Goal: Information Seeking & Learning: Learn about a topic

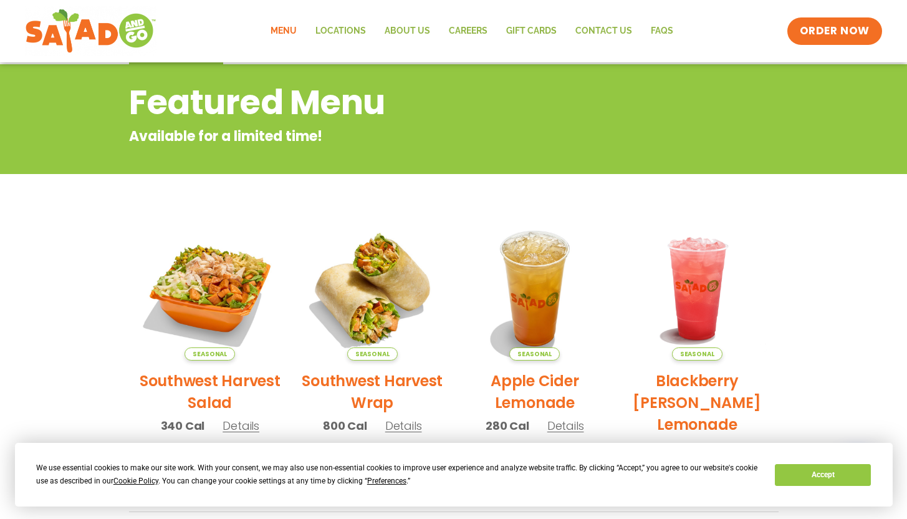
scroll to position [31, 0]
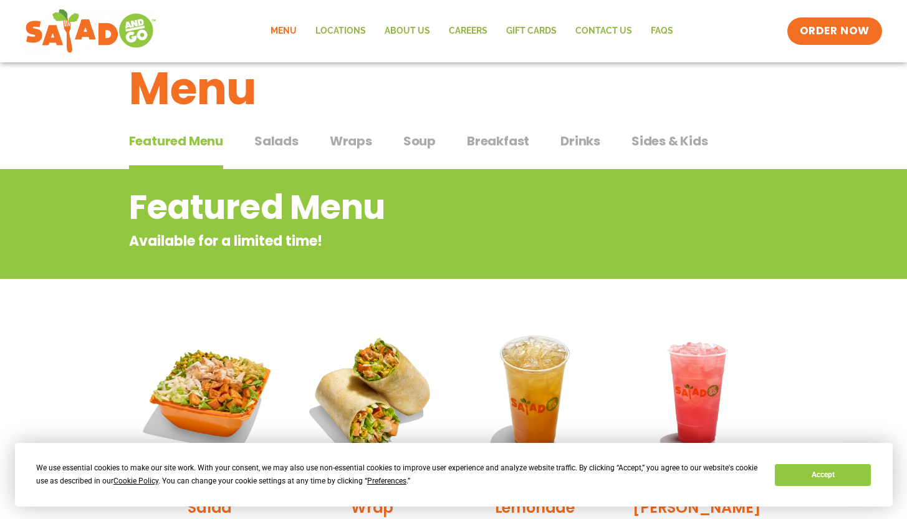
click at [292, 141] on span "Salads" at bounding box center [276, 140] width 44 height 19
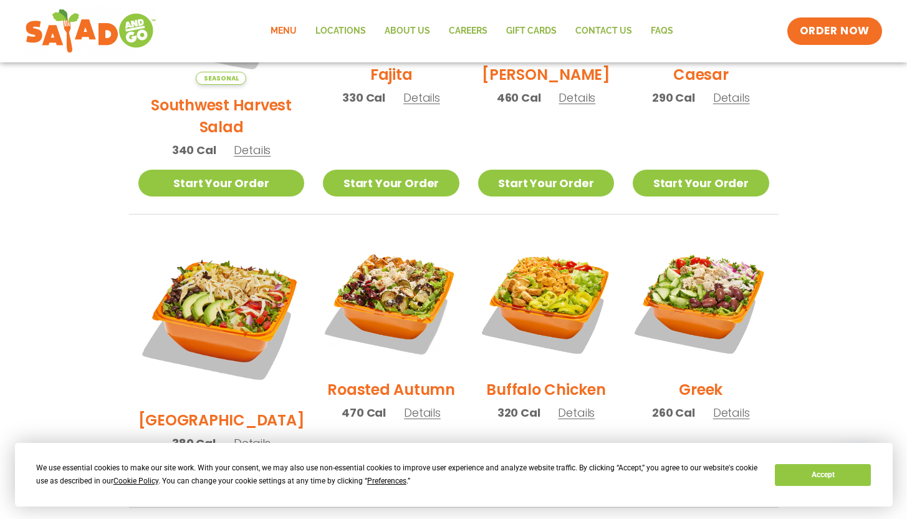
scroll to position [670, 0]
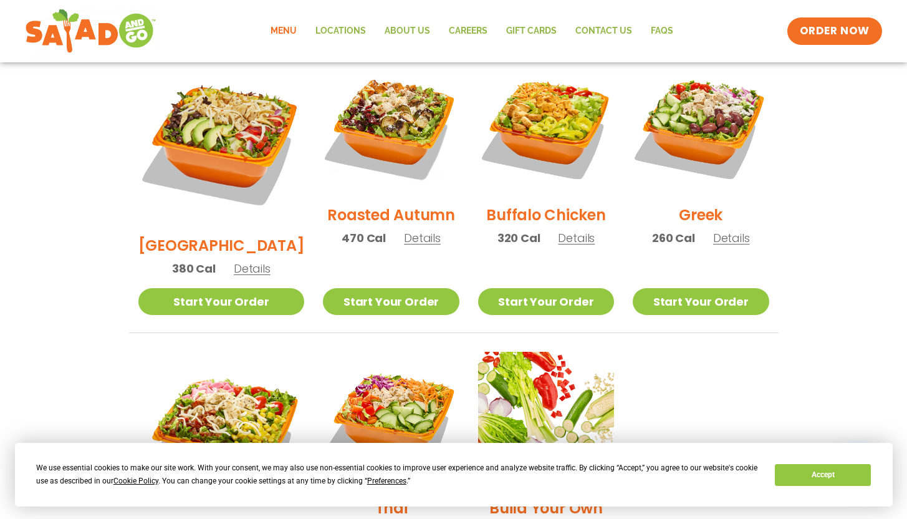
click at [226, 234] on h2 "[GEOGRAPHIC_DATA]" at bounding box center [221, 245] width 166 height 22
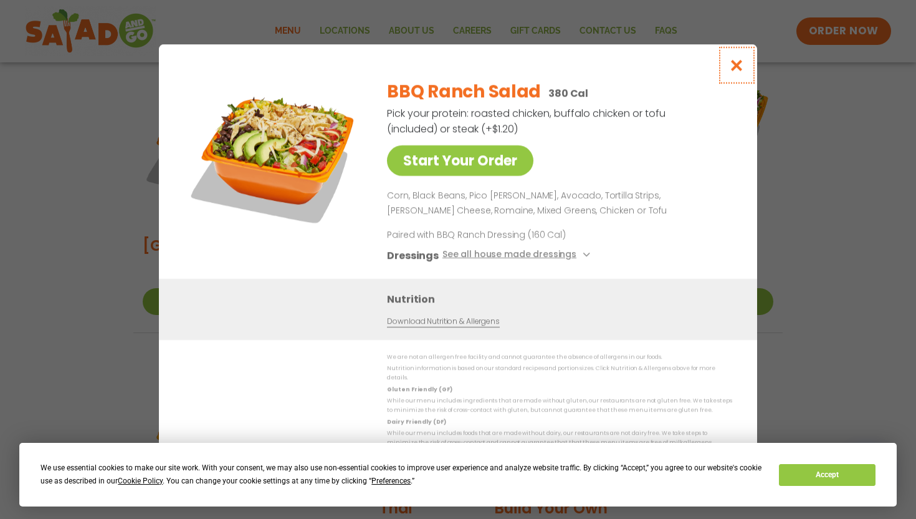
click at [738, 72] on icon "Close modal" at bounding box center [737, 65] width 16 height 13
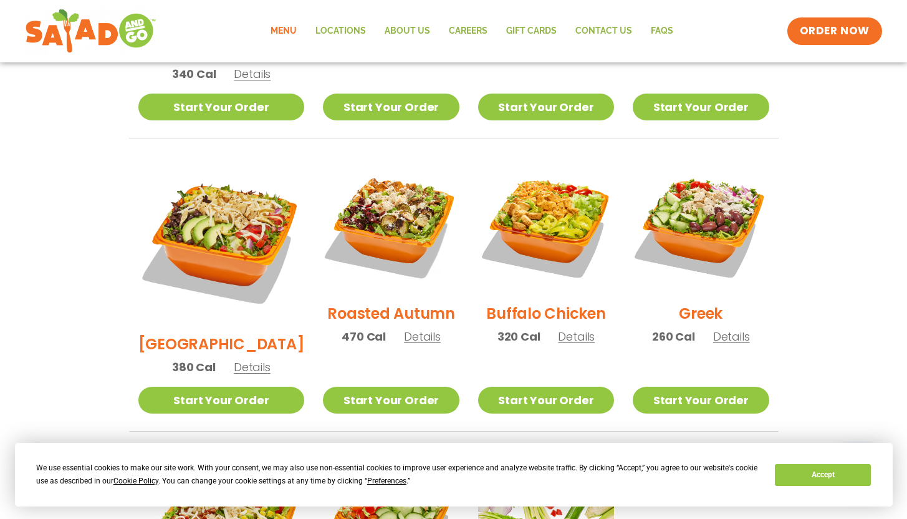
scroll to position [516, 0]
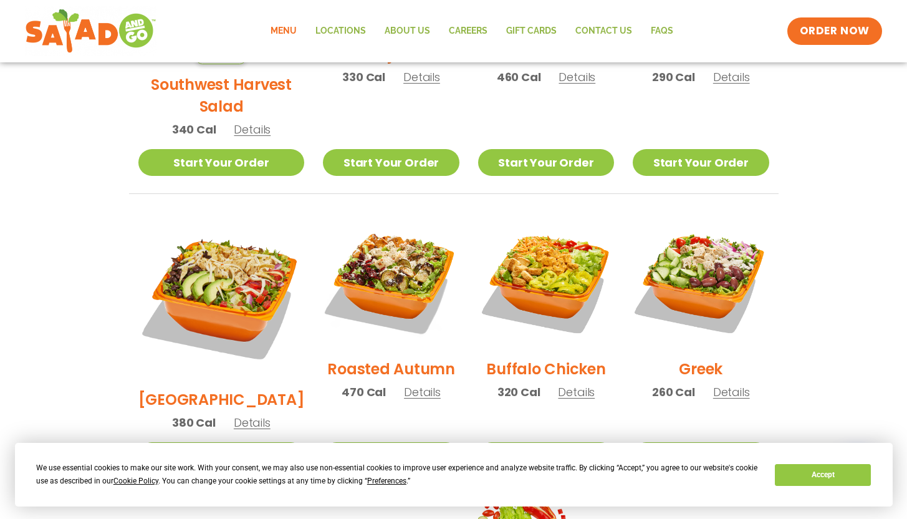
click at [404, 384] on span "Details" at bounding box center [422, 392] width 37 height 16
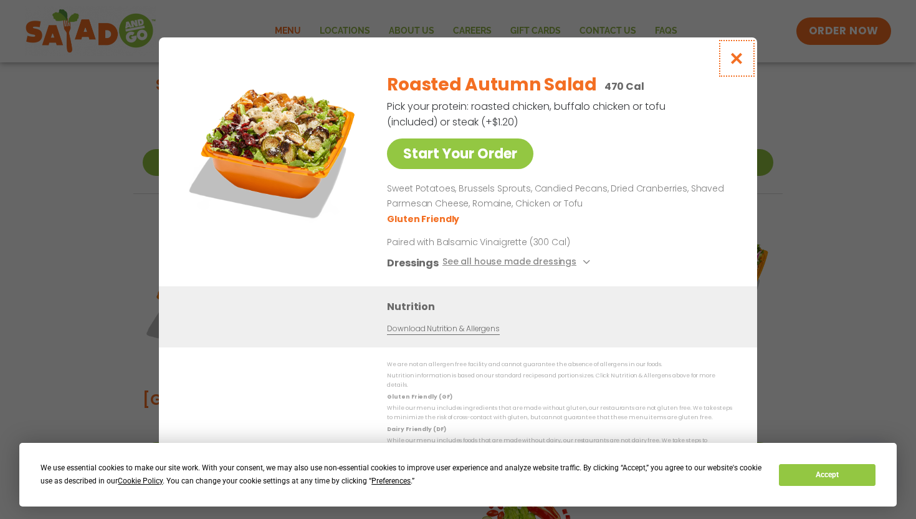
click at [742, 63] on icon "Close modal" at bounding box center [737, 58] width 16 height 13
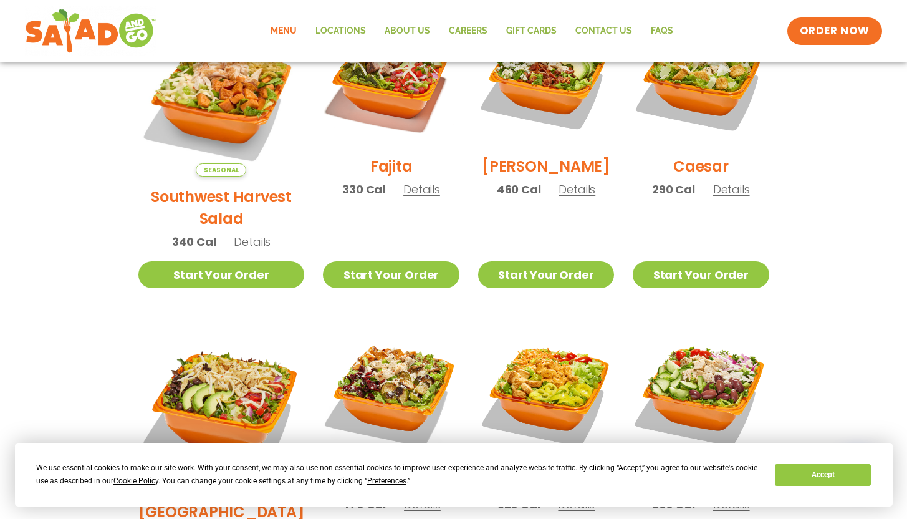
scroll to position [312, 0]
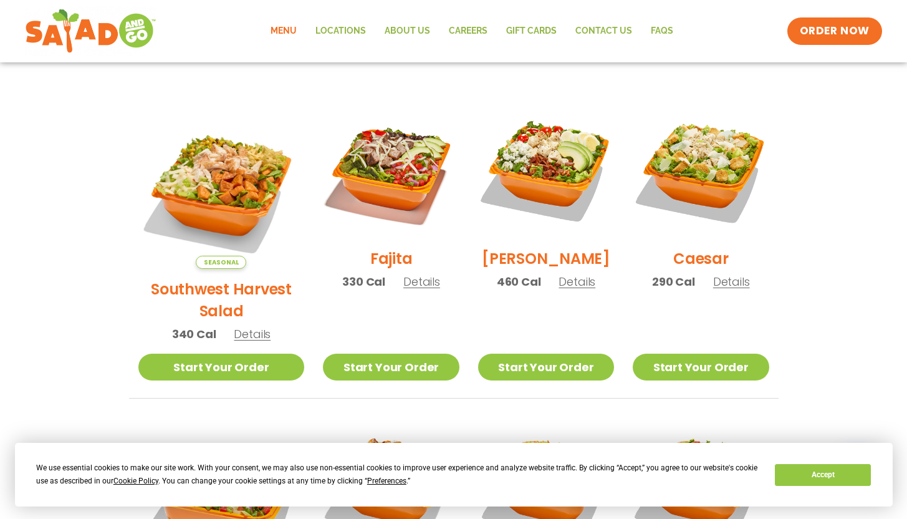
click at [240, 326] on span "Details" at bounding box center [252, 334] width 37 height 16
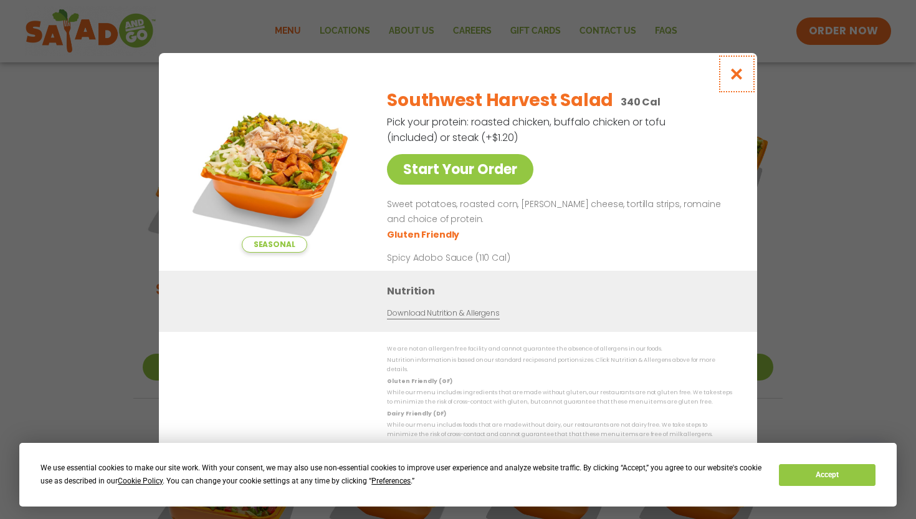
click at [737, 77] on icon "Close modal" at bounding box center [737, 73] width 16 height 13
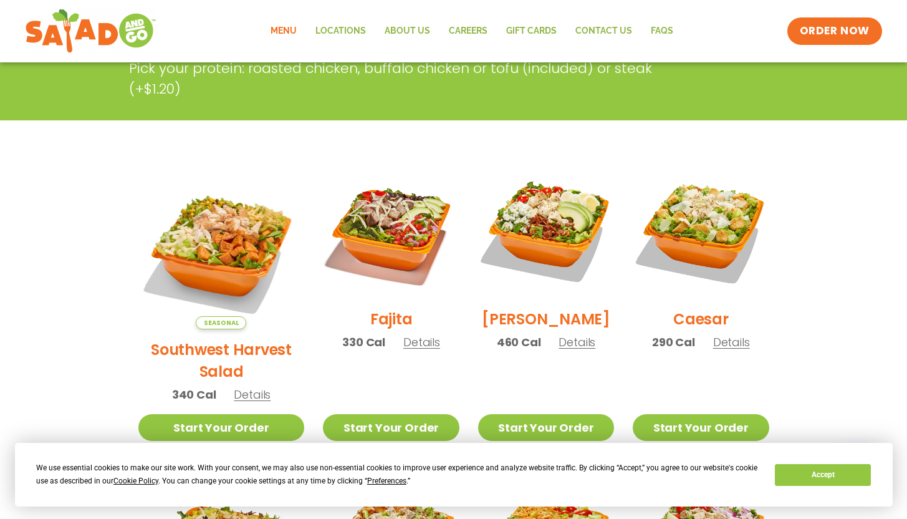
scroll to position [251, 0]
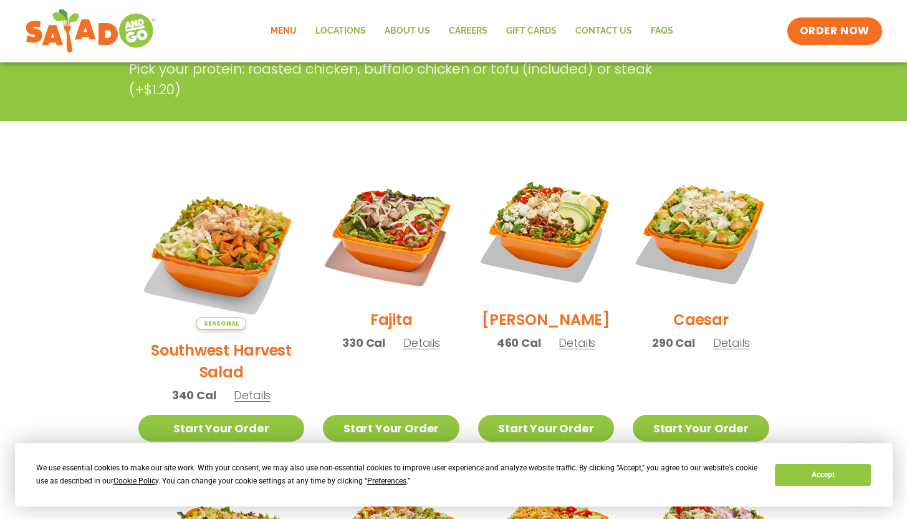
click at [567, 350] on span "Details" at bounding box center [576, 343] width 37 height 16
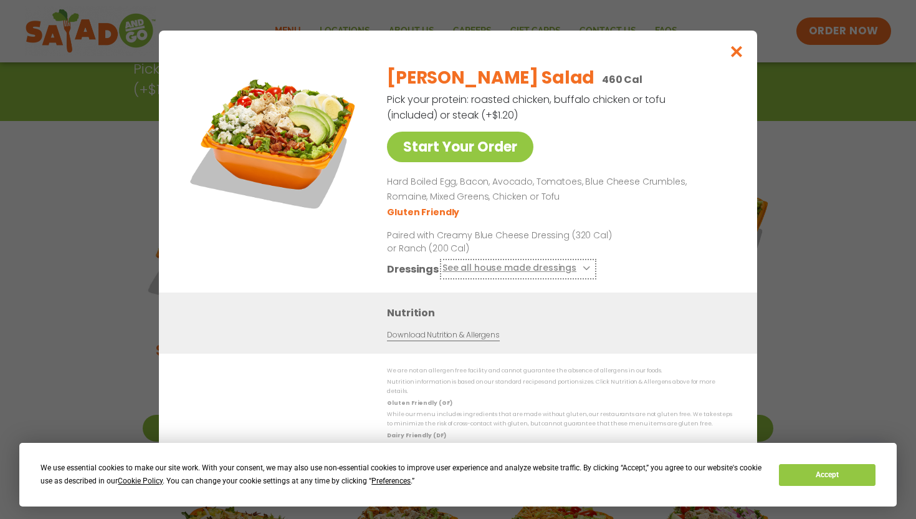
click at [583, 270] on icon at bounding box center [585, 267] width 5 height 5
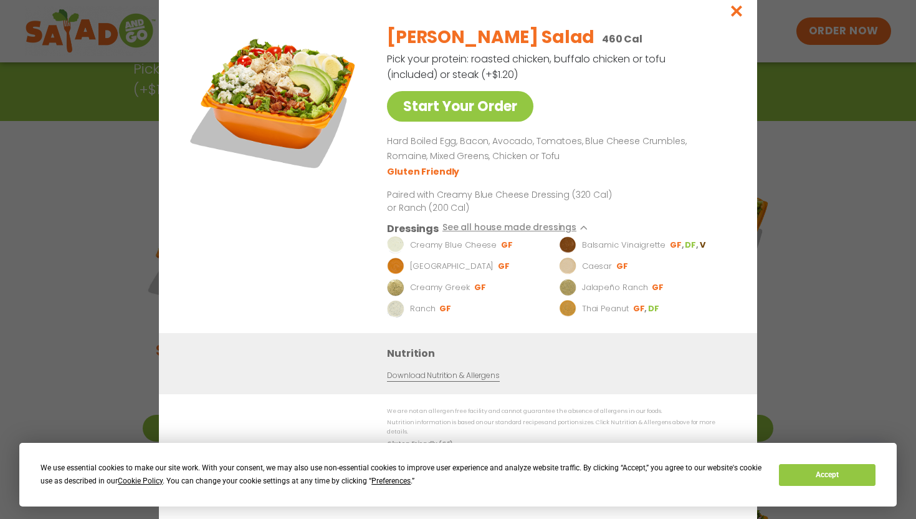
click at [639, 218] on div "[PERSON_NAME] Salad 460 Cal Pick your protein: roasted chicken, buffalo chicken…" at bounding box center [557, 174] width 340 height 318
click at [730, 12] on icon "Close modal" at bounding box center [737, 10] width 16 height 13
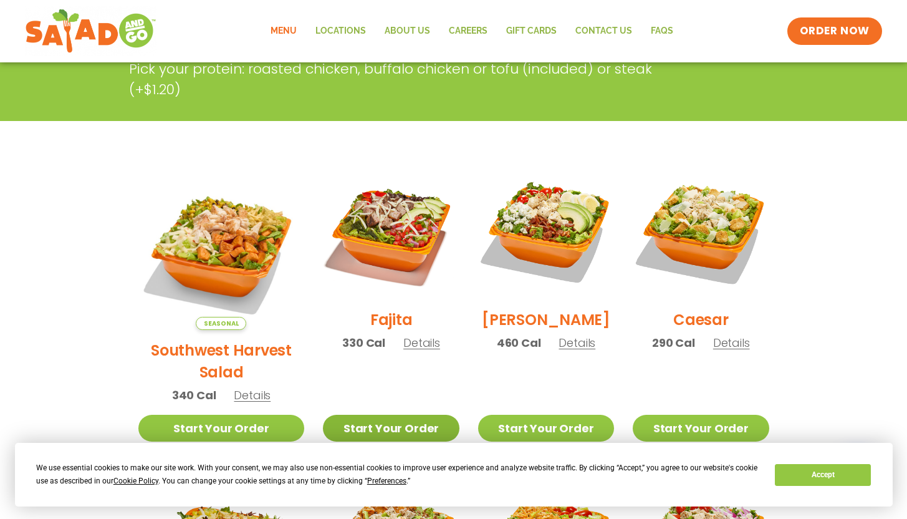
scroll to position [0, 0]
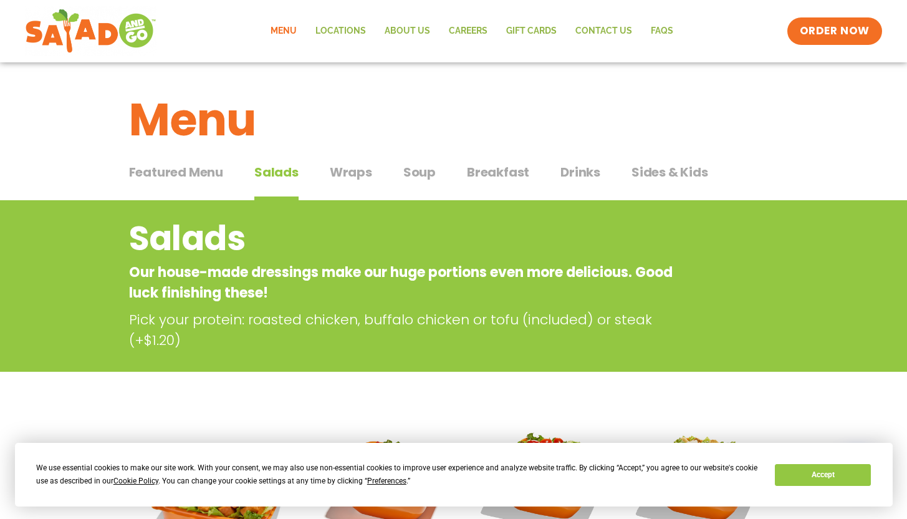
click at [349, 170] on span "Wraps" at bounding box center [351, 172] width 42 height 19
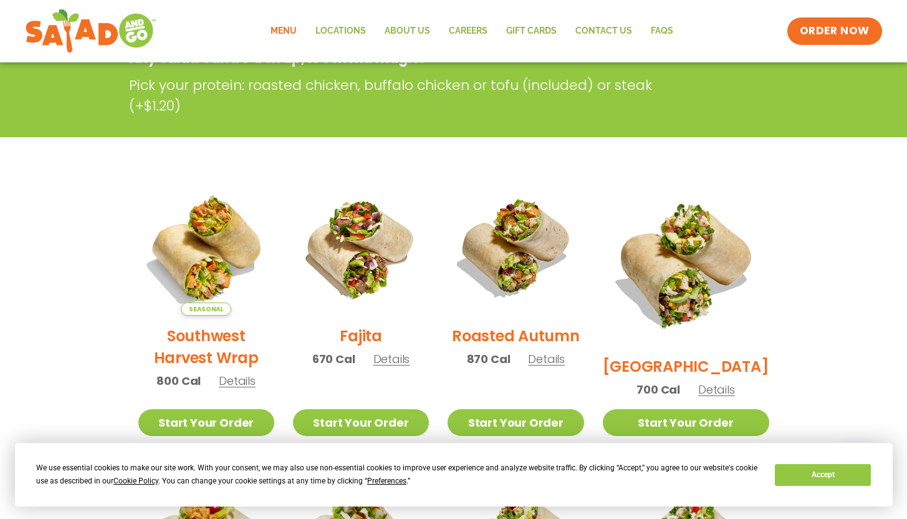
scroll to position [49, 0]
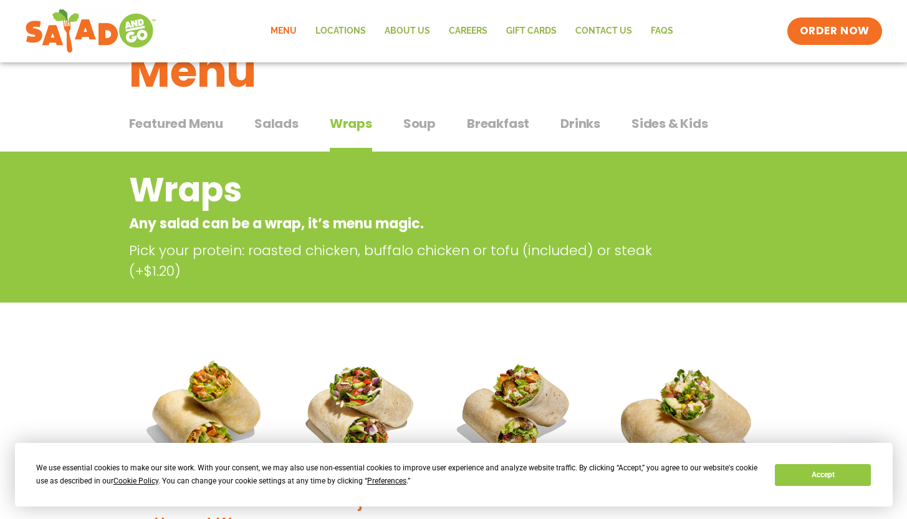
click at [265, 124] on span "Salads" at bounding box center [276, 123] width 44 height 19
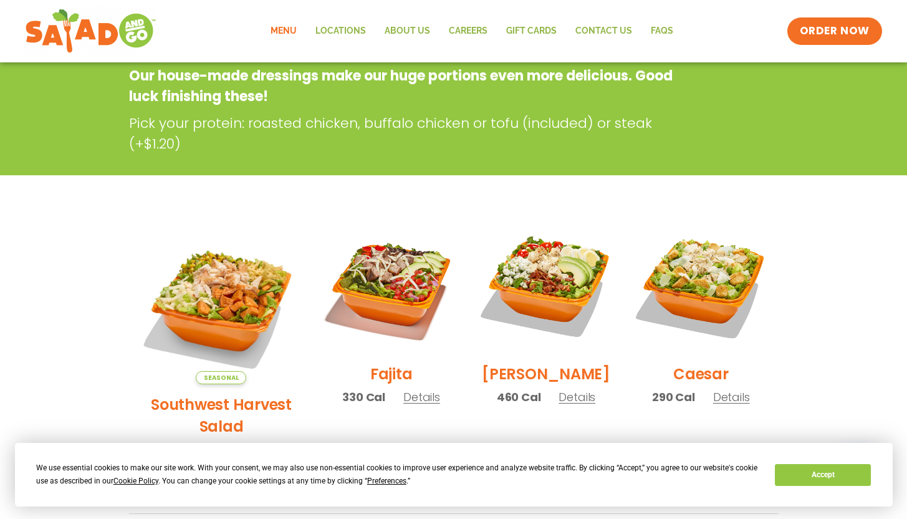
scroll to position [247, 0]
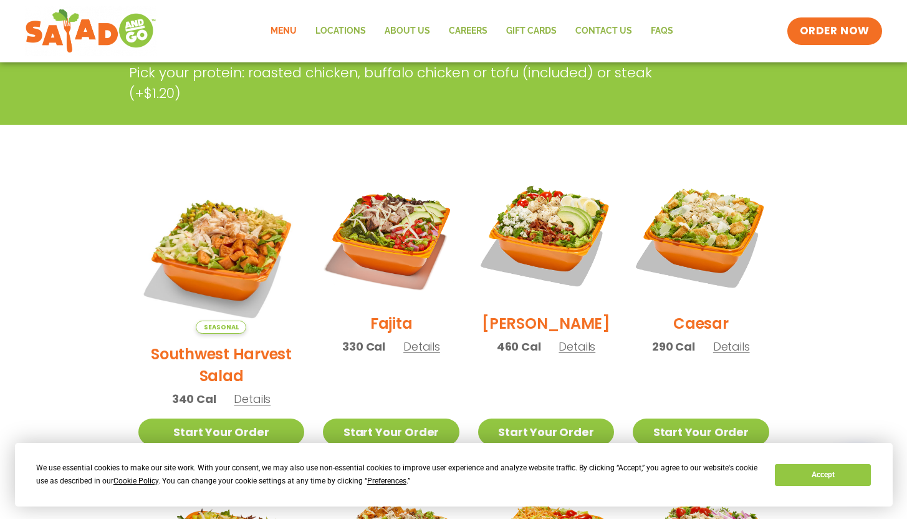
click at [719, 354] on span "Details" at bounding box center [731, 346] width 37 height 16
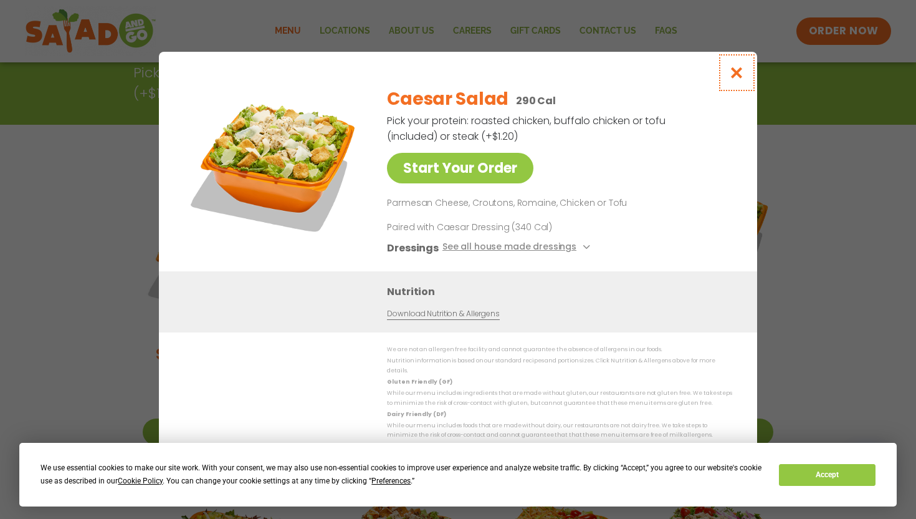
click at [736, 76] on icon "Close modal" at bounding box center [737, 72] width 16 height 13
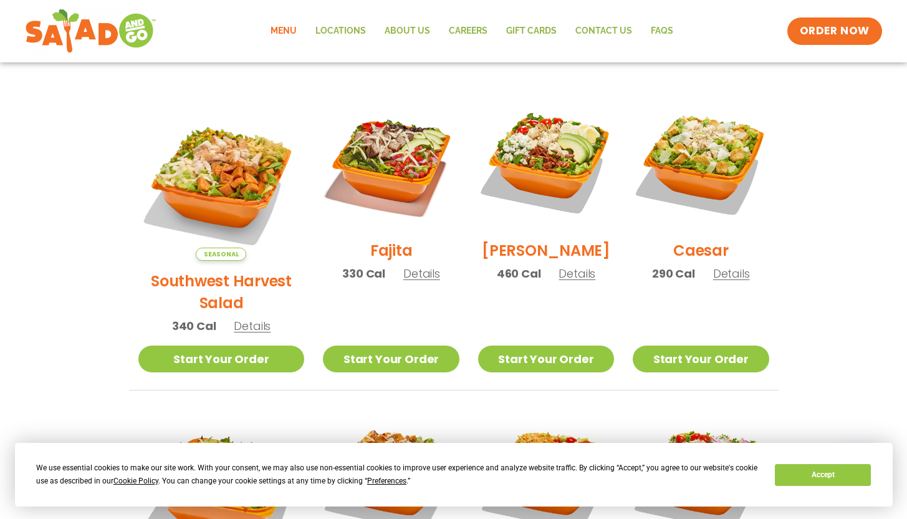
scroll to position [295, 0]
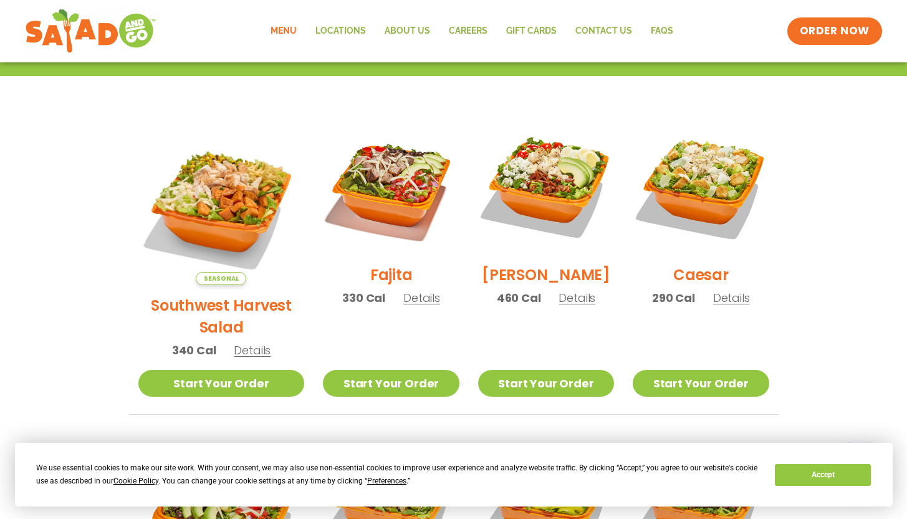
click at [558, 304] on span "Details" at bounding box center [576, 298] width 37 height 16
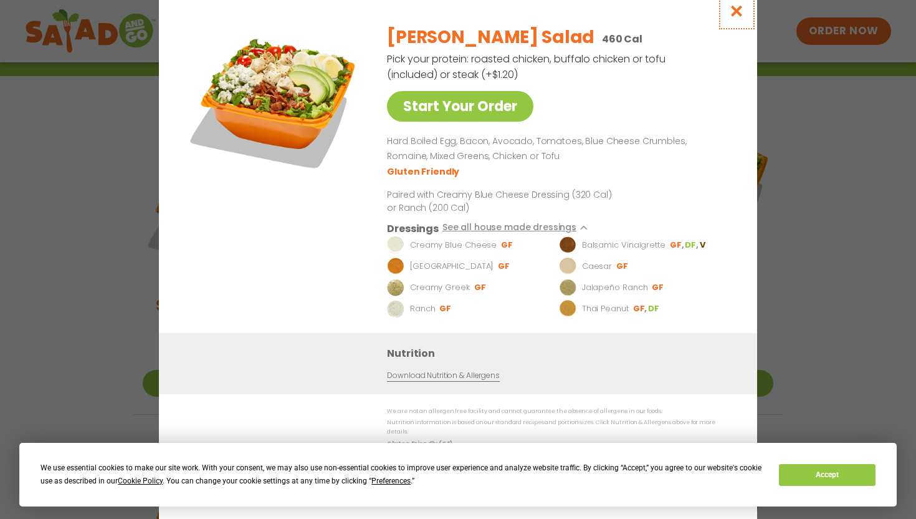
click at [730, 13] on icon "Close modal" at bounding box center [737, 10] width 16 height 13
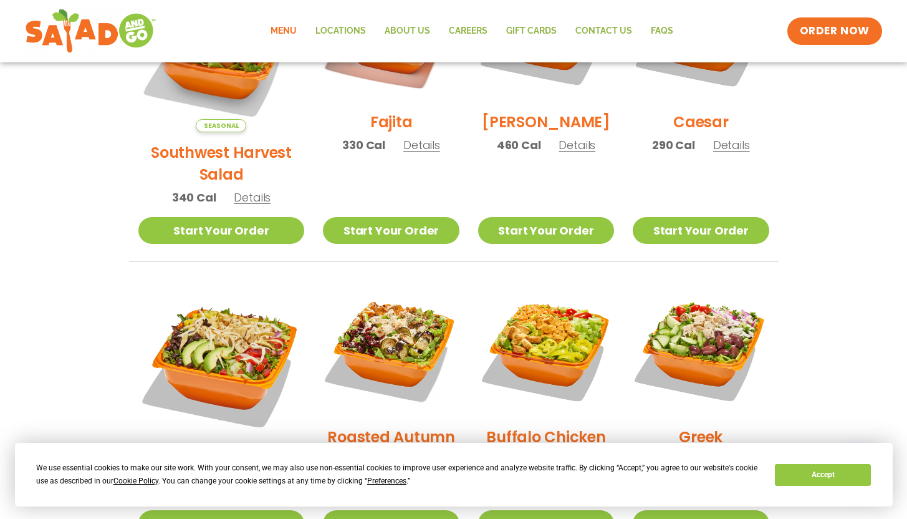
scroll to position [471, 0]
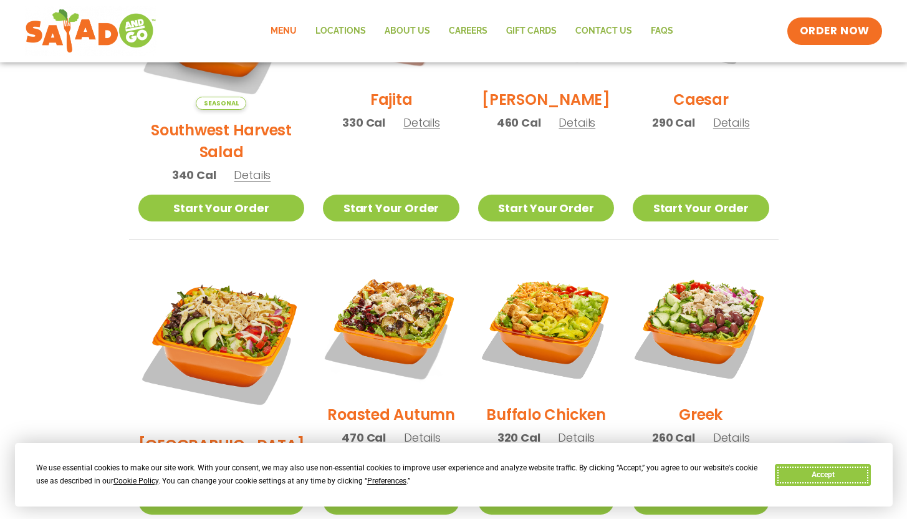
click at [831, 476] on button "Accept" at bounding box center [823, 475] width 96 height 22
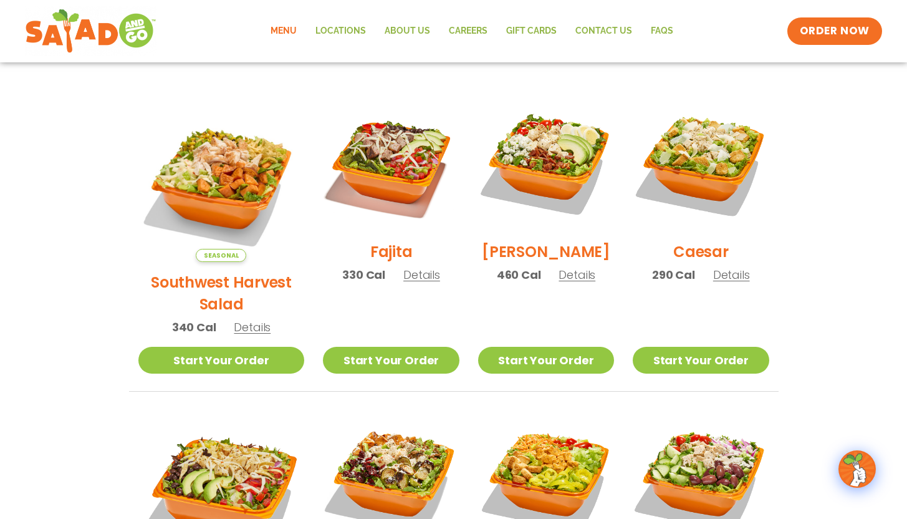
scroll to position [335, 0]
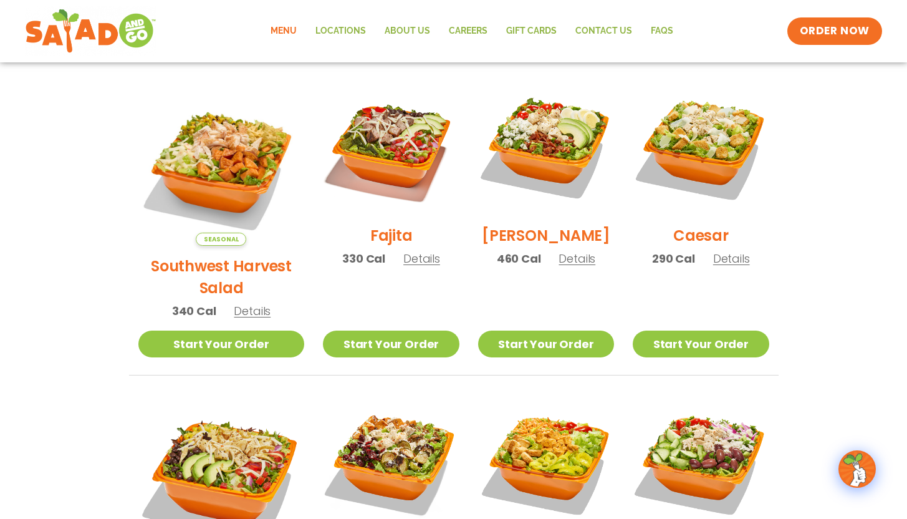
click at [412, 266] on span "Details" at bounding box center [421, 259] width 37 height 16
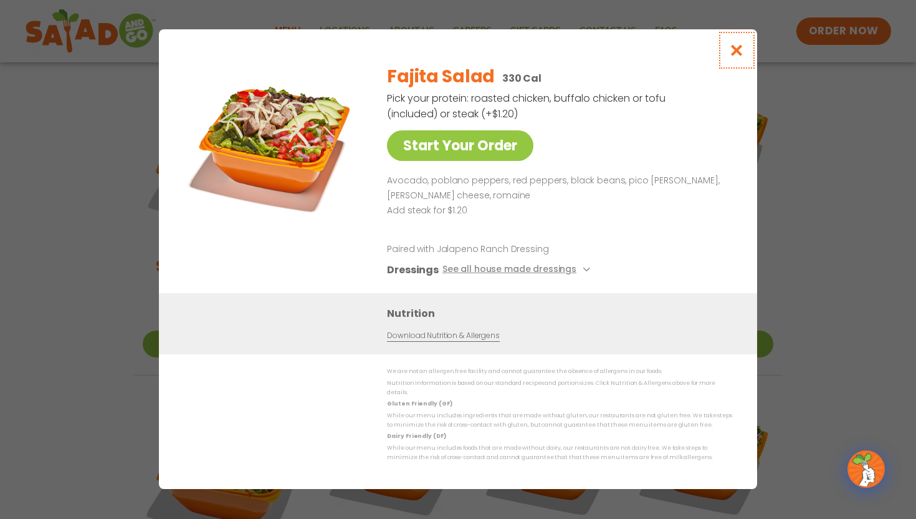
click at [740, 57] on icon "Close modal" at bounding box center [737, 50] width 16 height 13
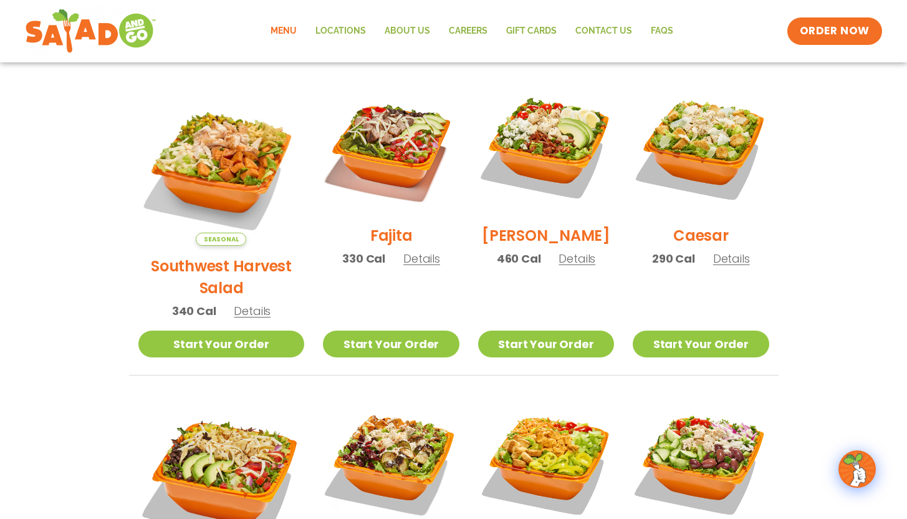
click at [250, 255] on h2 "Southwest Harvest Salad" at bounding box center [221, 277] width 166 height 44
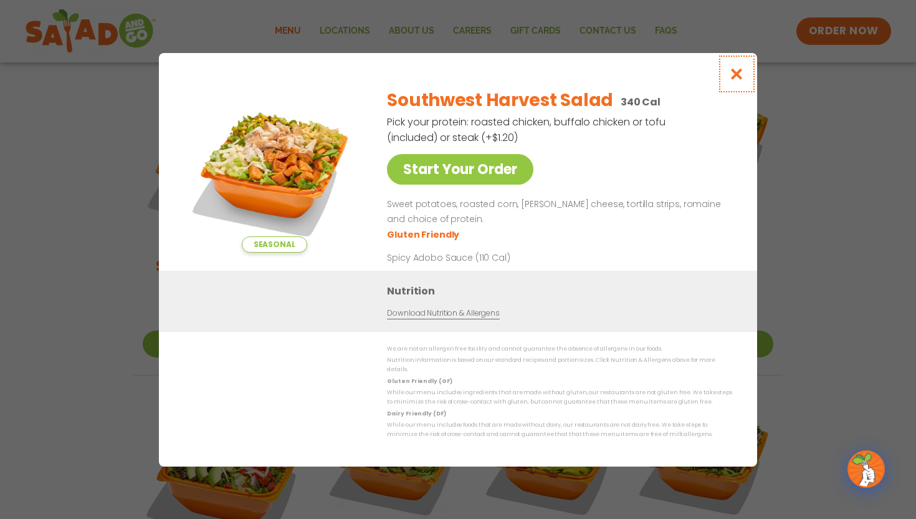
click at [739, 75] on icon "Close modal" at bounding box center [737, 73] width 16 height 13
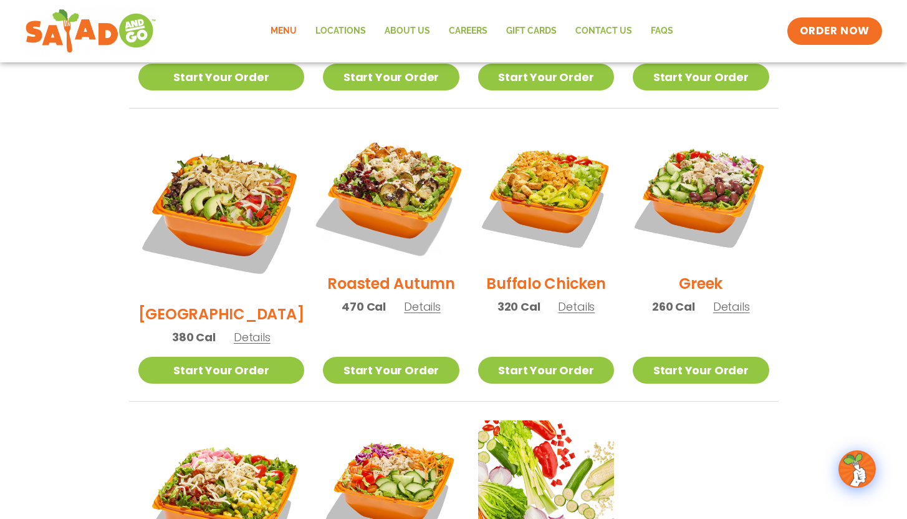
scroll to position [629, 0]
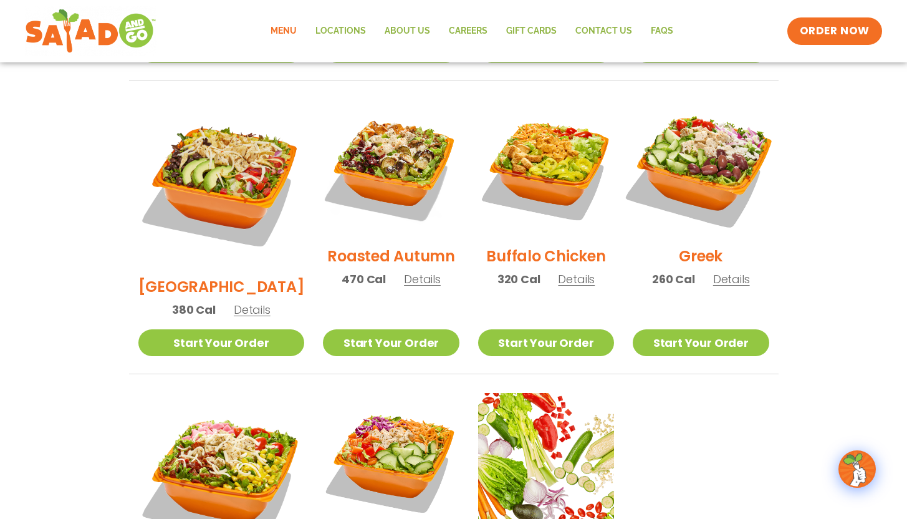
click at [704, 133] on img at bounding box center [701, 168] width 160 height 160
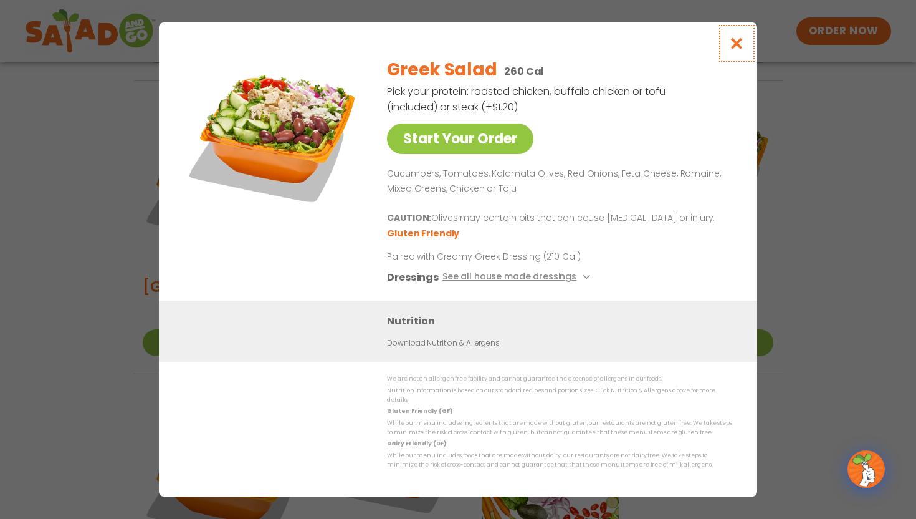
click at [742, 50] on icon "Close modal" at bounding box center [737, 43] width 16 height 13
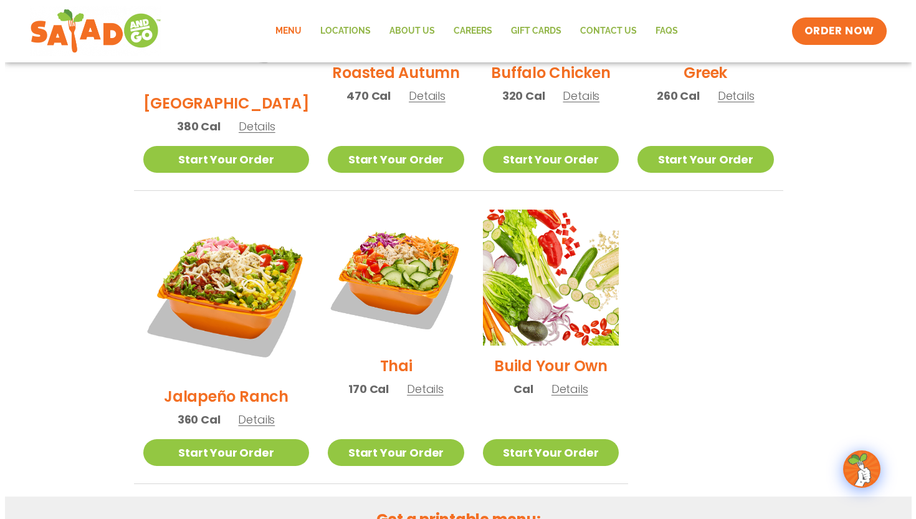
scroll to position [831, 0]
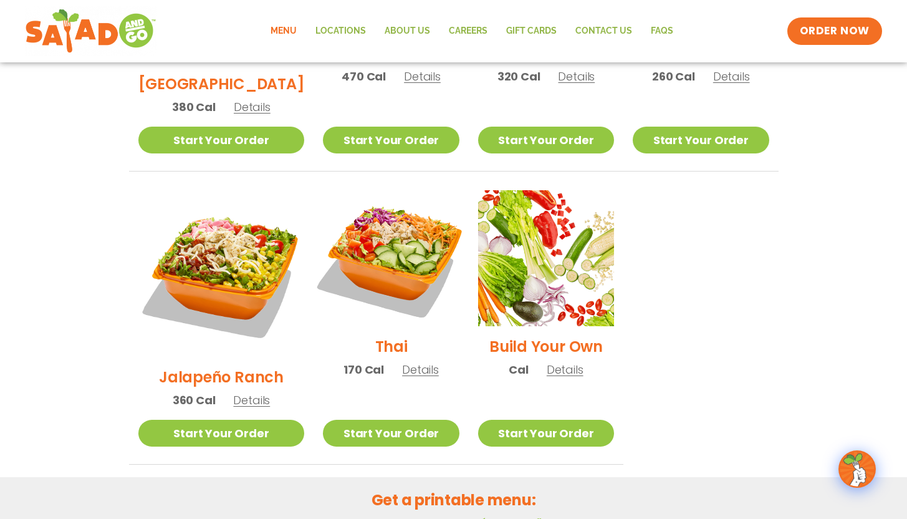
click at [373, 249] on img at bounding box center [391, 258] width 160 height 160
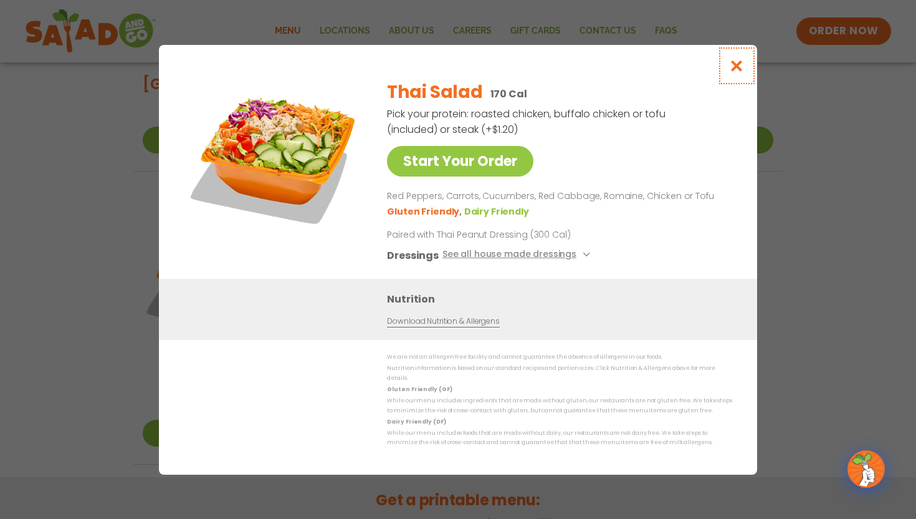
click at [735, 77] on button "Close modal" at bounding box center [737, 66] width 41 height 42
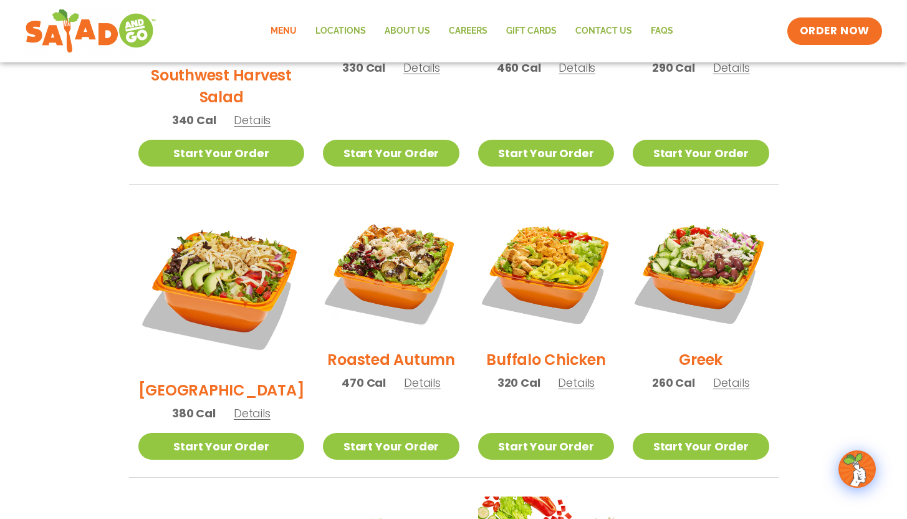
scroll to position [558, 0]
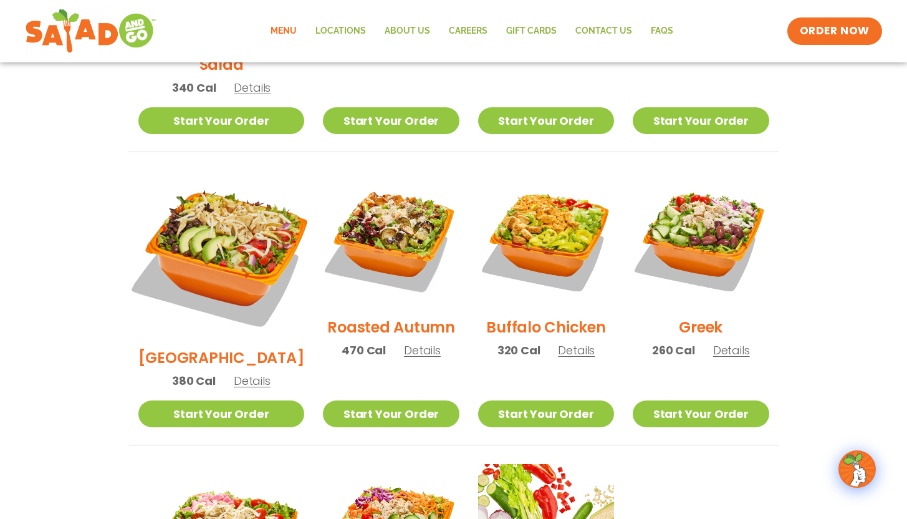
click at [230, 204] on img at bounding box center [220, 253] width 195 height 195
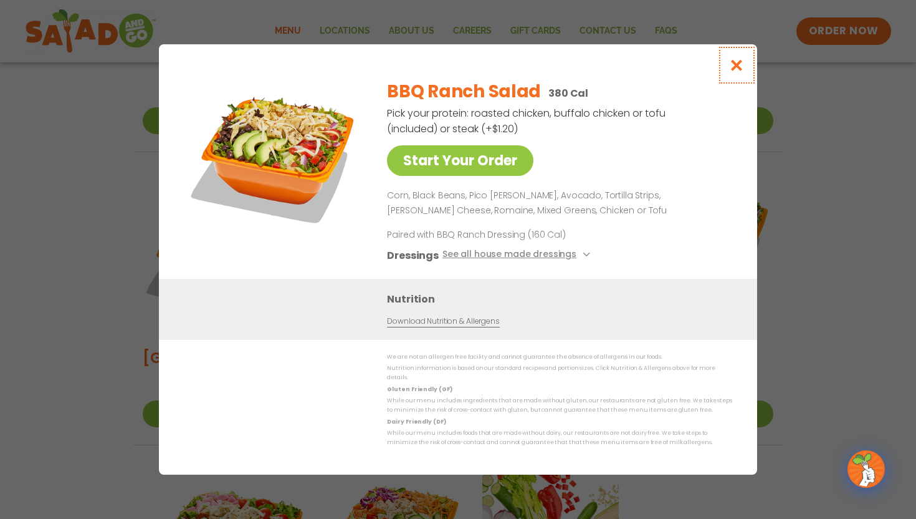
click at [737, 69] on icon "Close modal" at bounding box center [737, 65] width 16 height 13
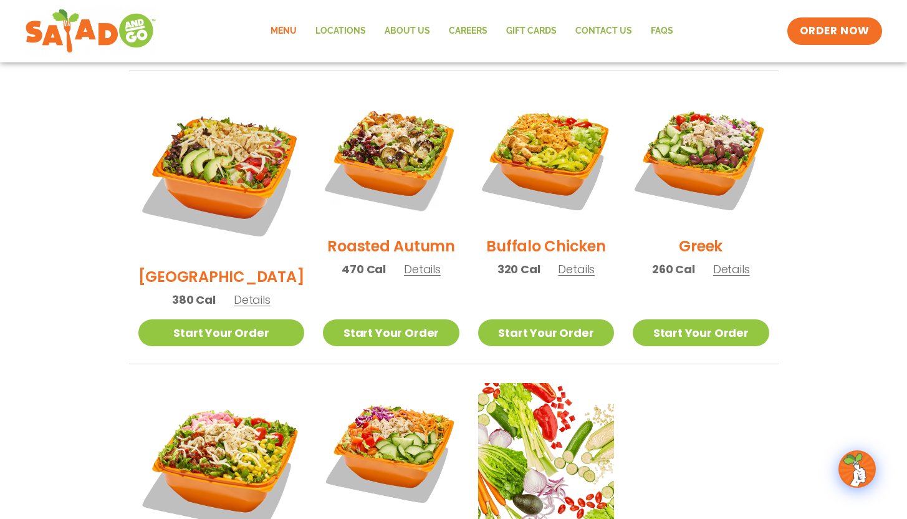
scroll to position [568, 0]
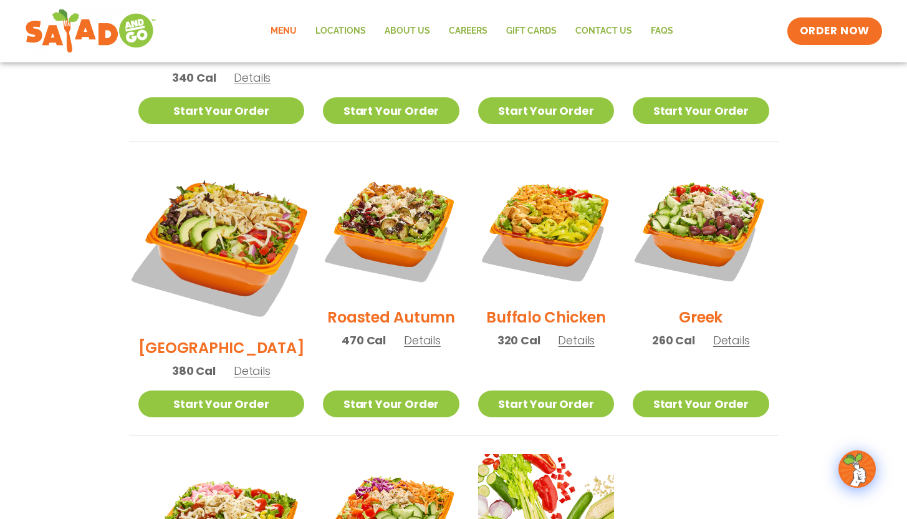
click at [213, 222] on img at bounding box center [220, 243] width 195 height 195
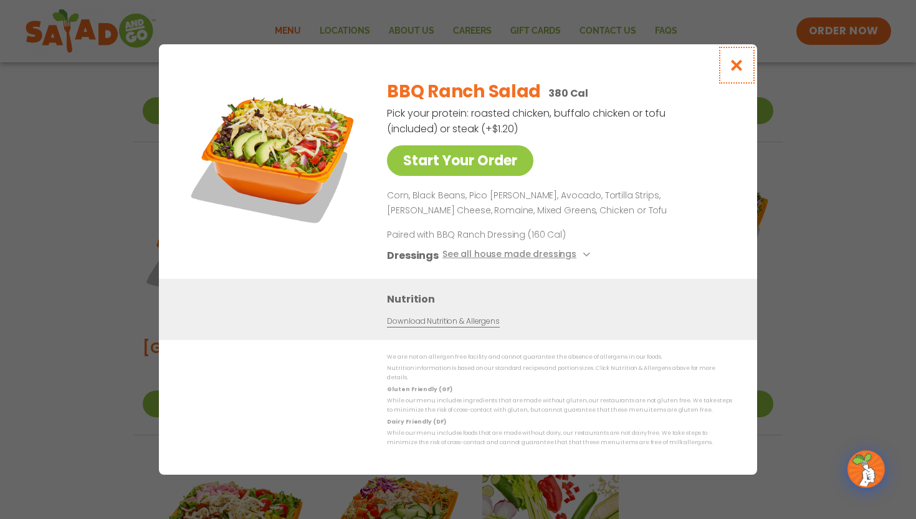
click at [730, 67] on icon "Close modal" at bounding box center [737, 65] width 16 height 13
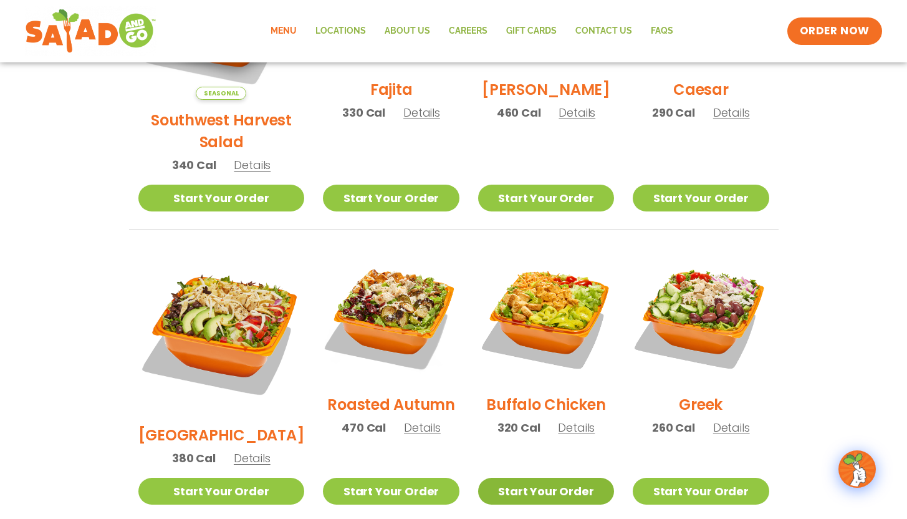
scroll to position [571, 0]
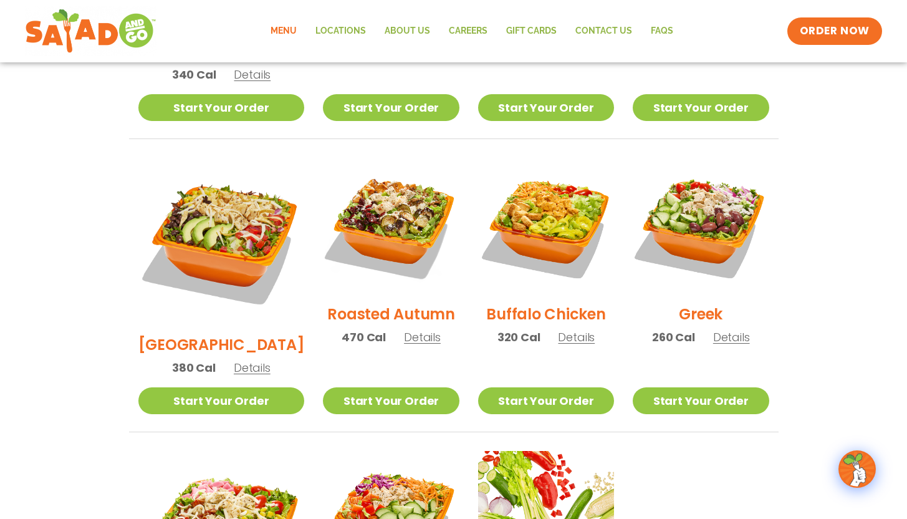
click at [234, 360] on span "Details" at bounding box center [252, 368] width 37 height 16
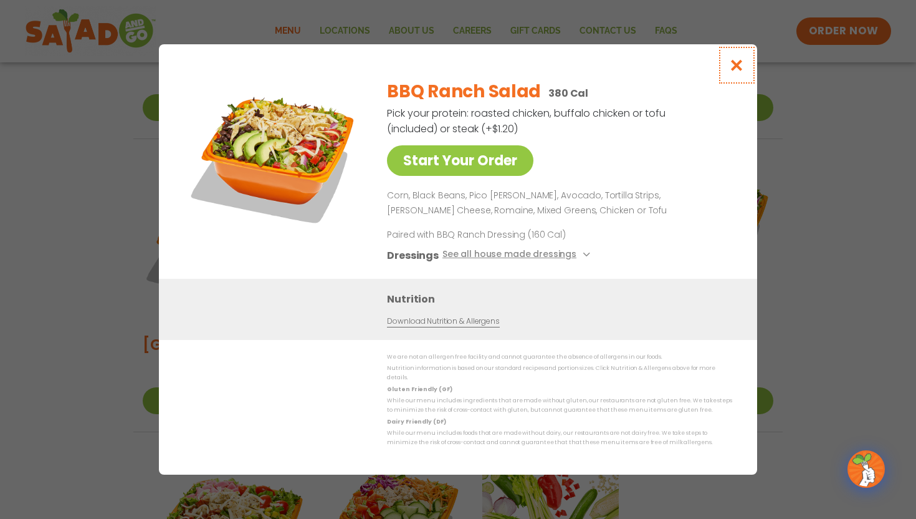
click at [735, 70] on icon "Close modal" at bounding box center [737, 65] width 16 height 13
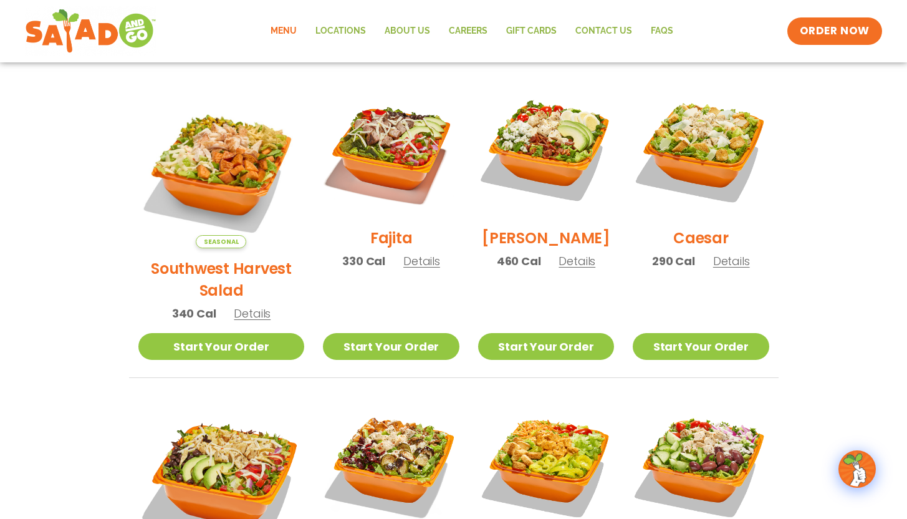
scroll to position [315, 0]
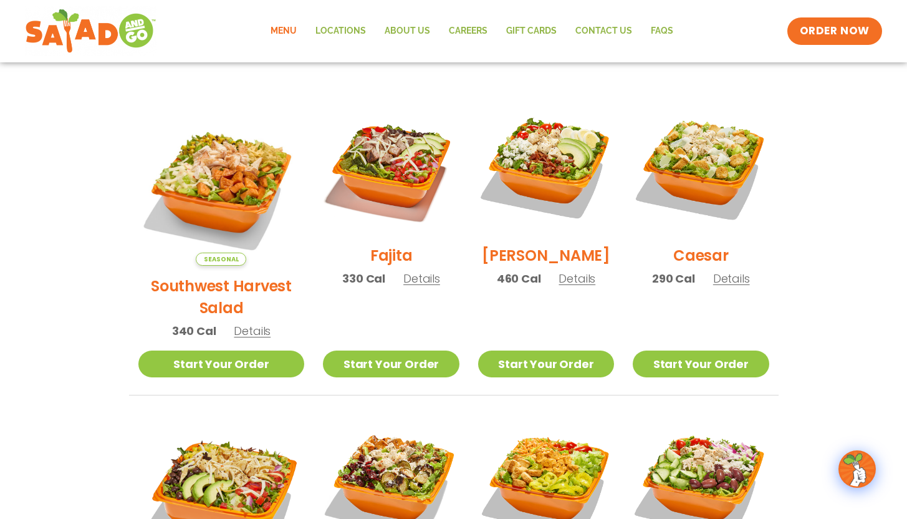
click at [566, 285] on span "Details" at bounding box center [576, 278] width 37 height 16
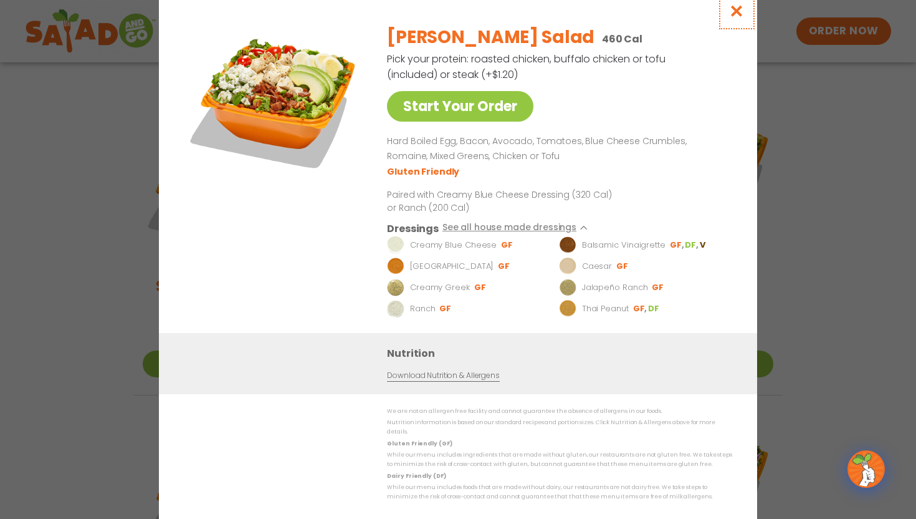
click at [743, 17] on icon "Close modal" at bounding box center [737, 10] width 16 height 13
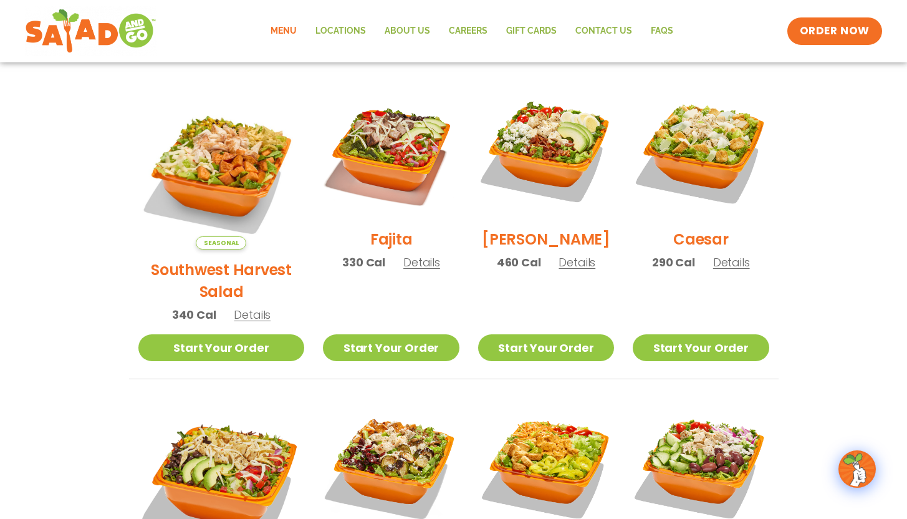
scroll to position [504, 0]
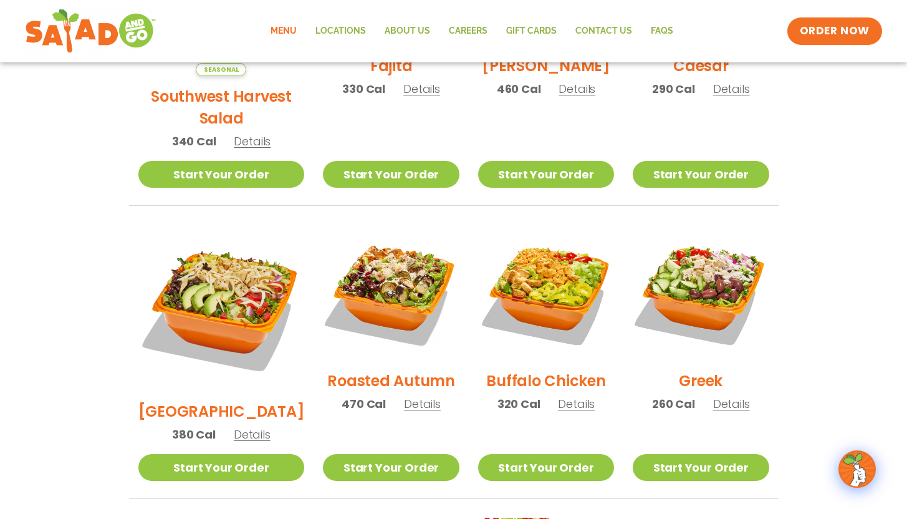
click at [238, 426] on span "Details" at bounding box center [252, 434] width 37 height 16
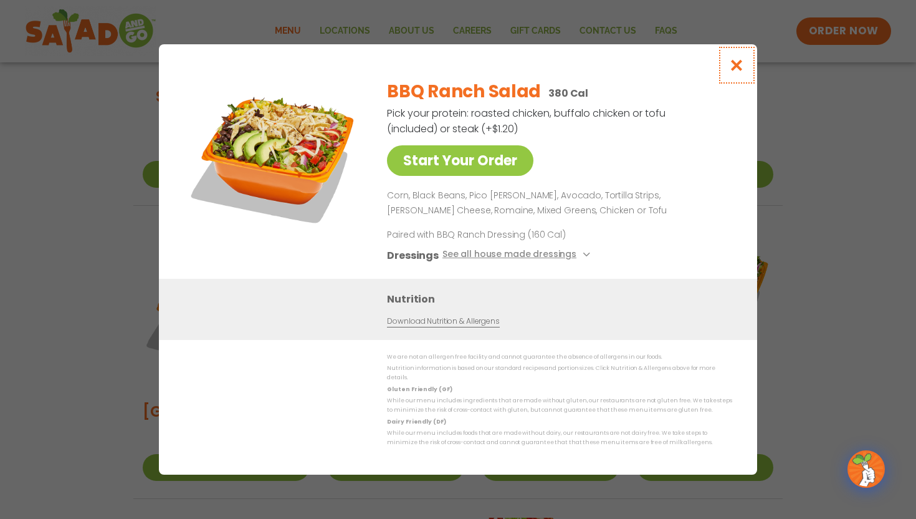
click at [737, 71] on icon "Close modal" at bounding box center [737, 65] width 16 height 13
